Goal: Navigation & Orientation: Find specific page/section

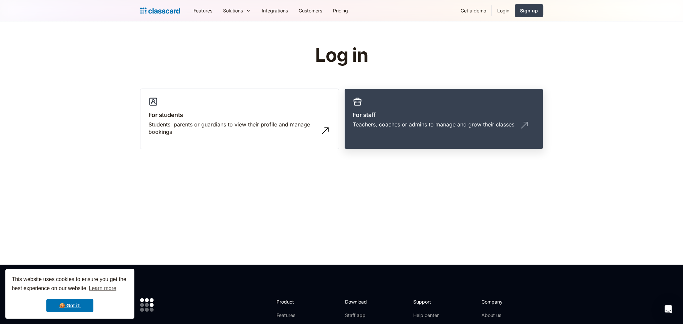
click at [421, 119] on h3 "For staff" at bounding box center [444, 114] width 182 height 9
click at [462, 109] on link "For staff Teachers, coaches or admins to manage and grow their classes" at bounding box center [443, 119] width 199 height 61
